Goal: Navigation & Orientation: Find specific page/section

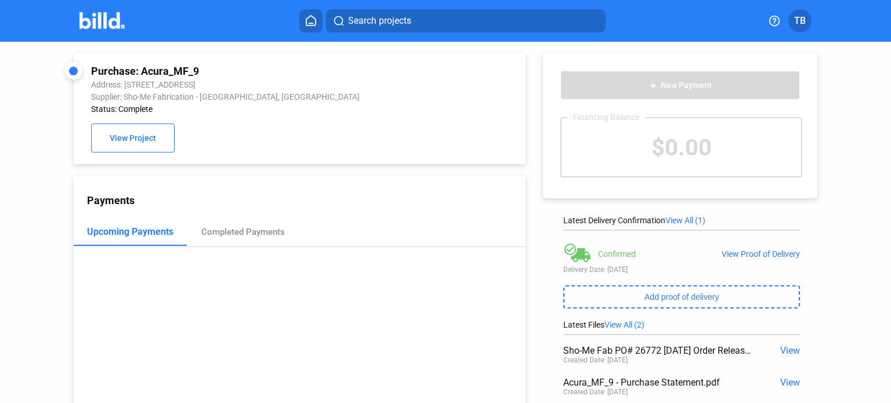
click at [108, 21] on img at bounding box center [102, 20] width 46 height 17
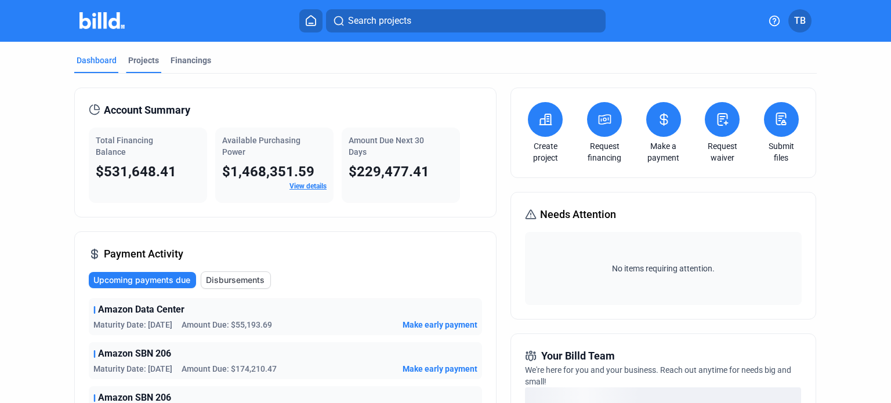
click at [143, 60] on div "Projects" at bounding box center [143, 61] width 31 height 12
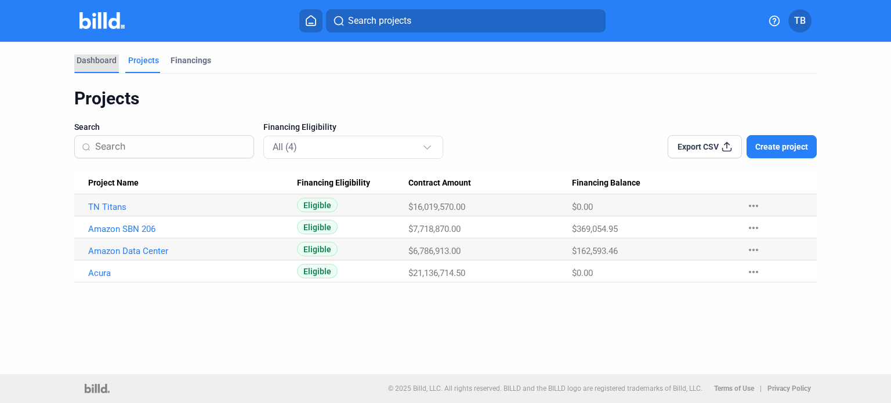
click at [90, 57] on div "Dashboard" at bounding box center [97, 61] width 40 height 12
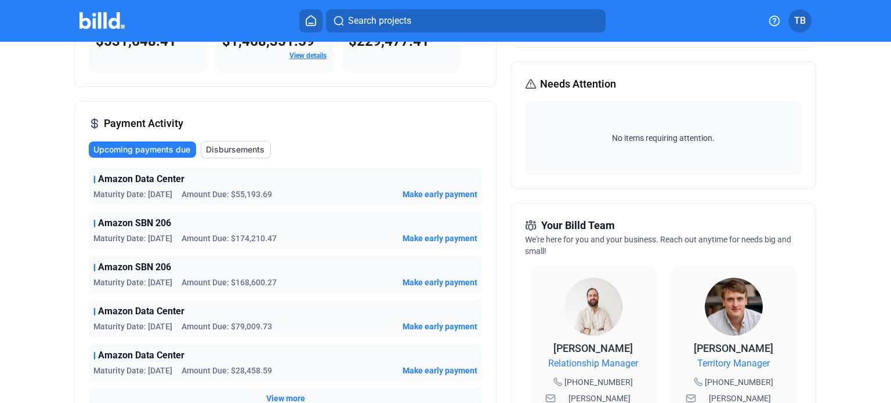
scroll to position [174, 0]
